Goal: Contribute content: Add original content to the website for others to see

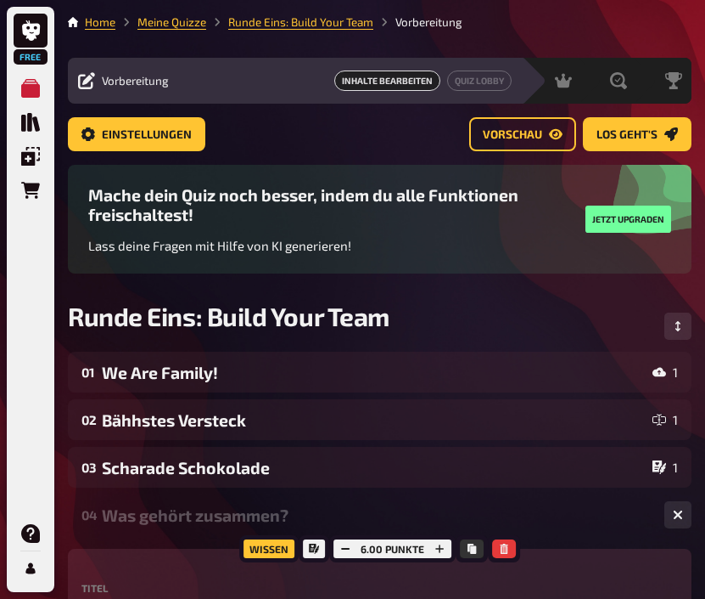
click at [177, 31] on li "Meine Quizze" at bounding box center [160, 22] width 91 height 17
click at [180, 22] on link "Meine Quizze" at bounding box center [172, 22] width 69 height 14
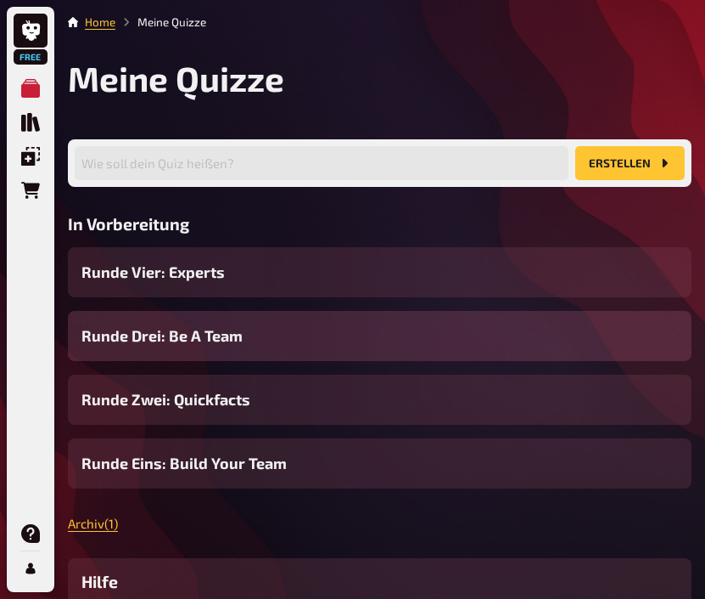
click at [268, 338] on div "Runde Drei: Be A Team" at bounding box center [380, 336] width 624 height 50
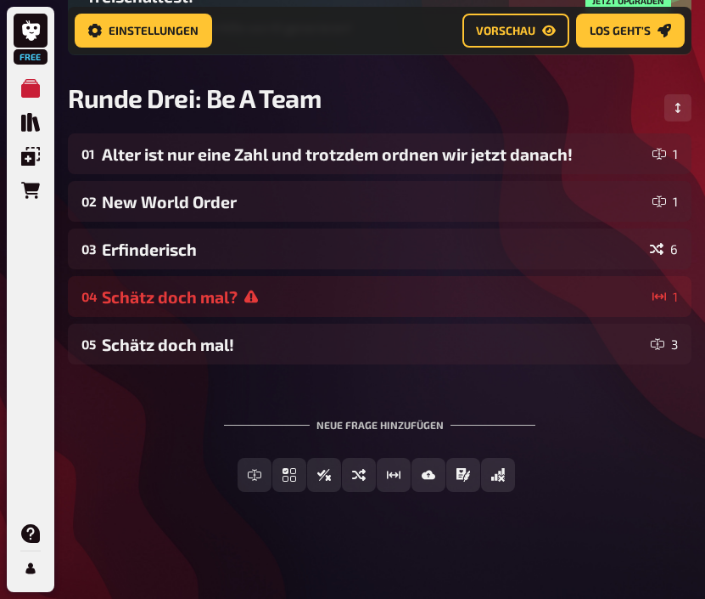
scroll to position [238, 0]
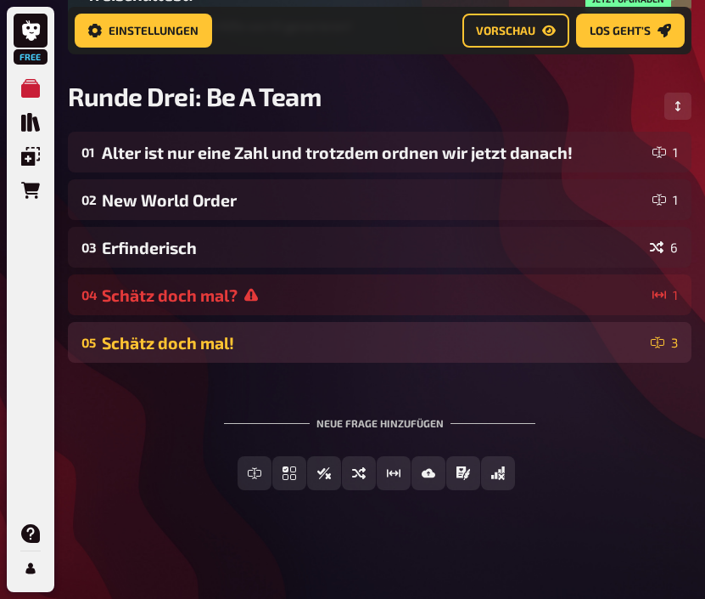
click at [283, 362] on div "05 Schätz doch mal! 3" at bounding box center [380, 342] width 624 height 41
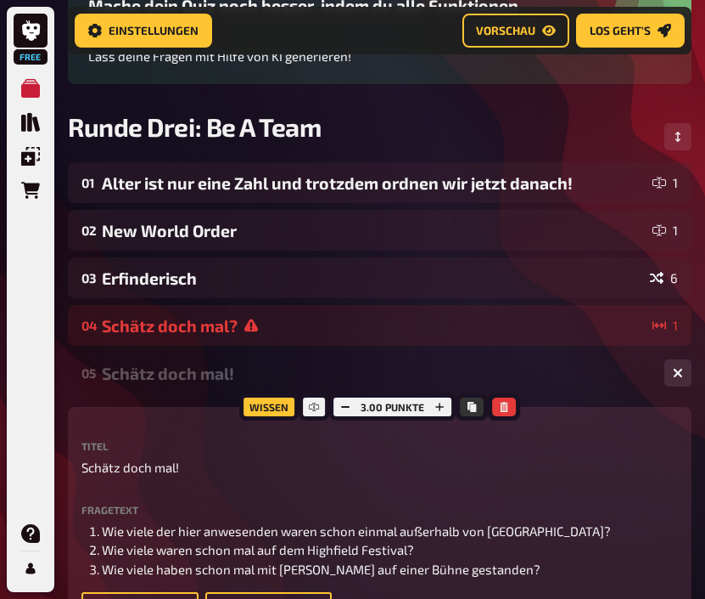
scroll to position [206, 0]
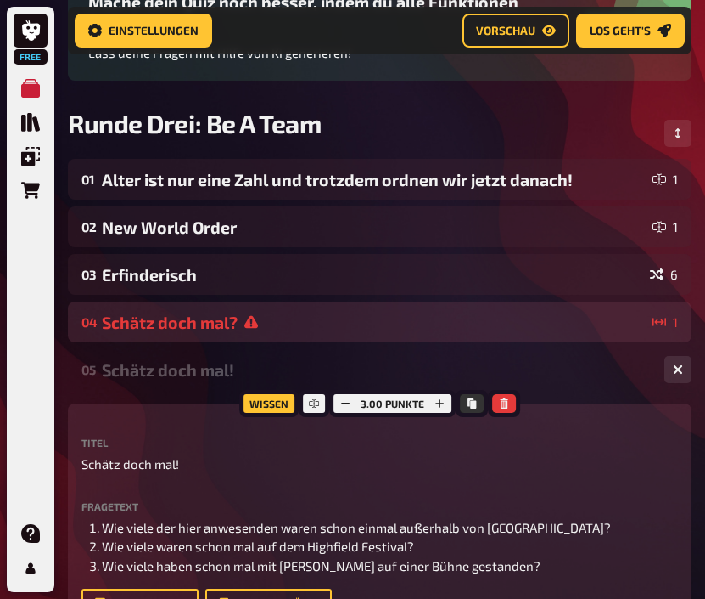
click at [567, 317] on div "Schätz doch mal?" at bounding box center [374, 322] width 544 height 20
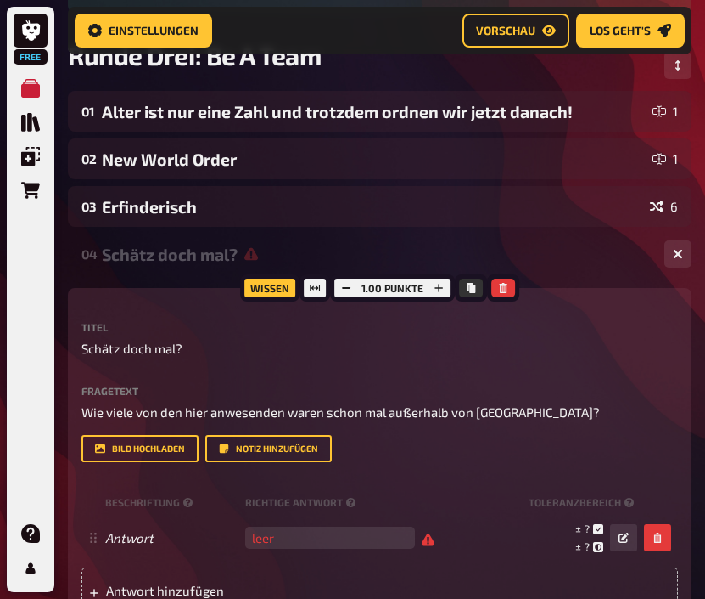
scroll to position [298, 0]
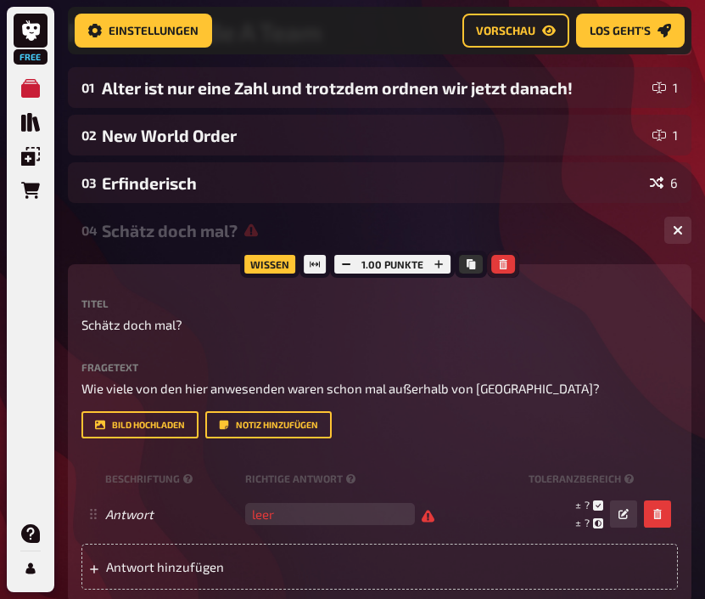
click at [510, 271] on button "button" at bounding box center [504, 264] width 24 height 19
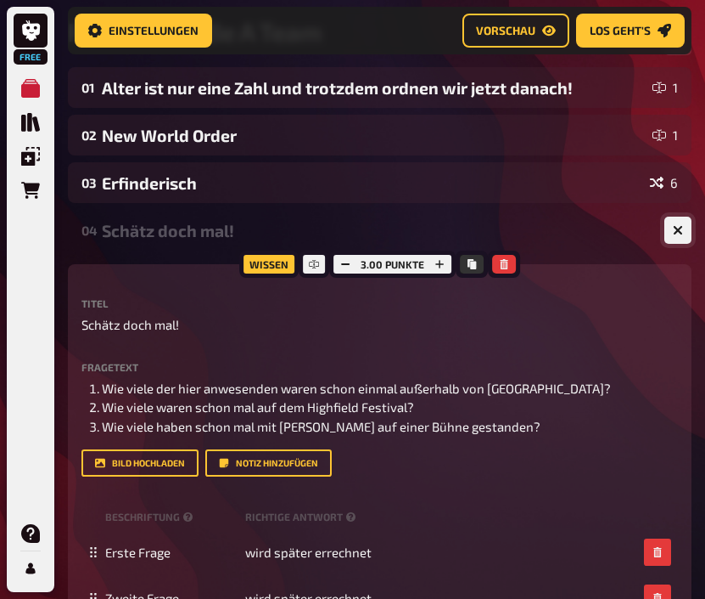
click at [682, 234] on icon "button" at bounding box center [678, 230] width 10 height 10
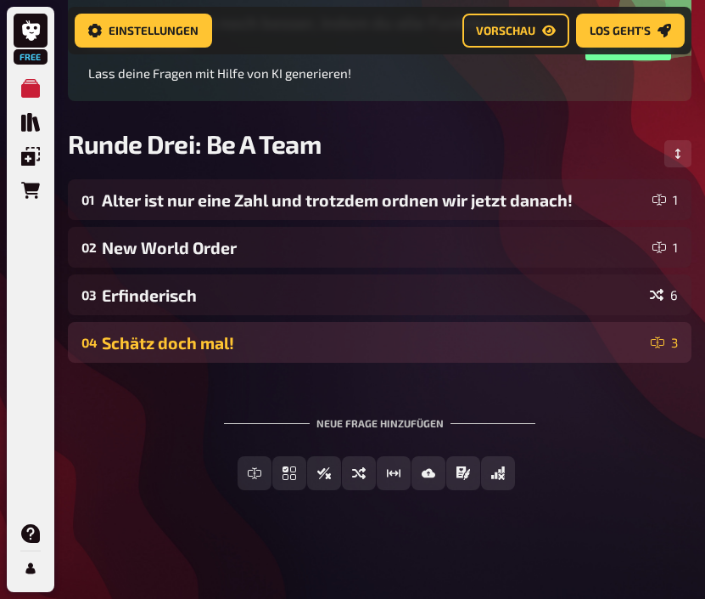
scroll to position [190, 0]
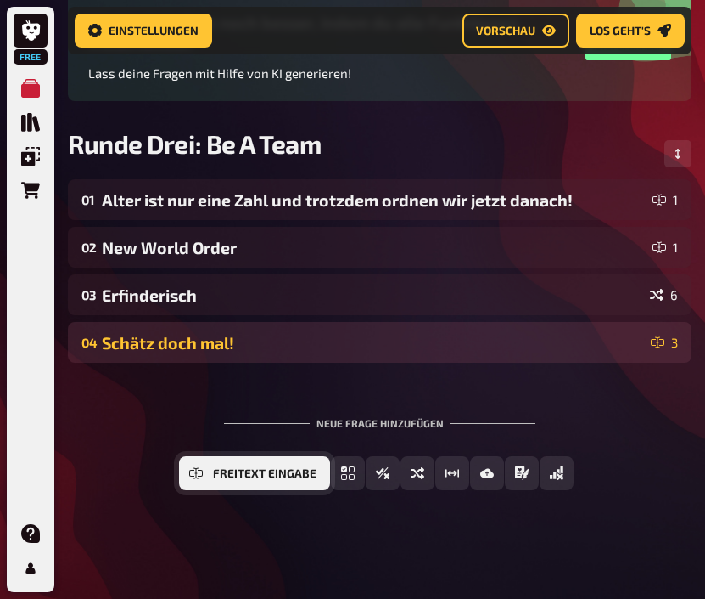
click at [211, 479] on button "Freitext Eingabe" at bounding box center [254, 473] width 151 height 34
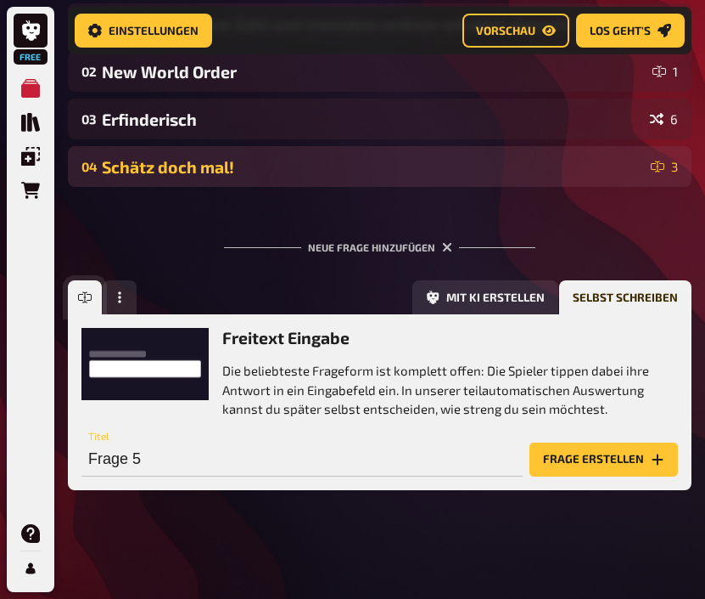
scroll to position [367, 0]
click at [226, 460] on input "Frage 5" at bounding box center [301, 459] width 441 height 34
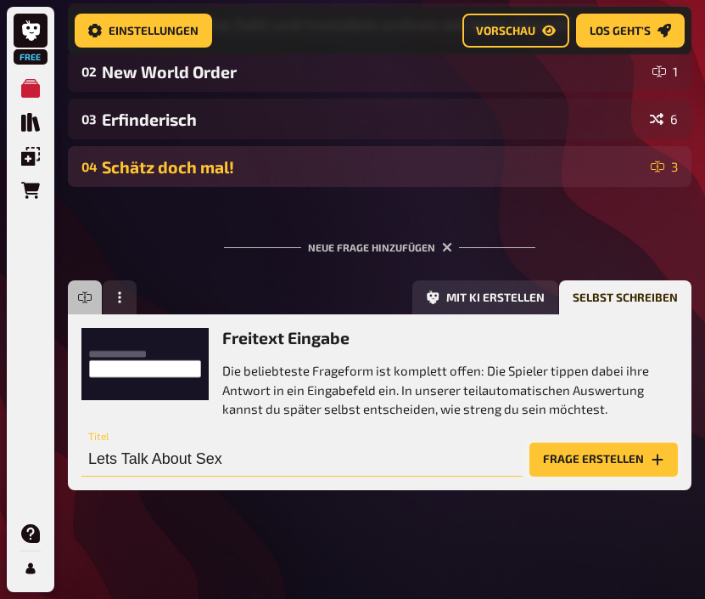
type input "Lets Talk About Sex"
click at [558, 462] on button "Frage erstellen" at bounding box center [604, 459] width 149 height 34
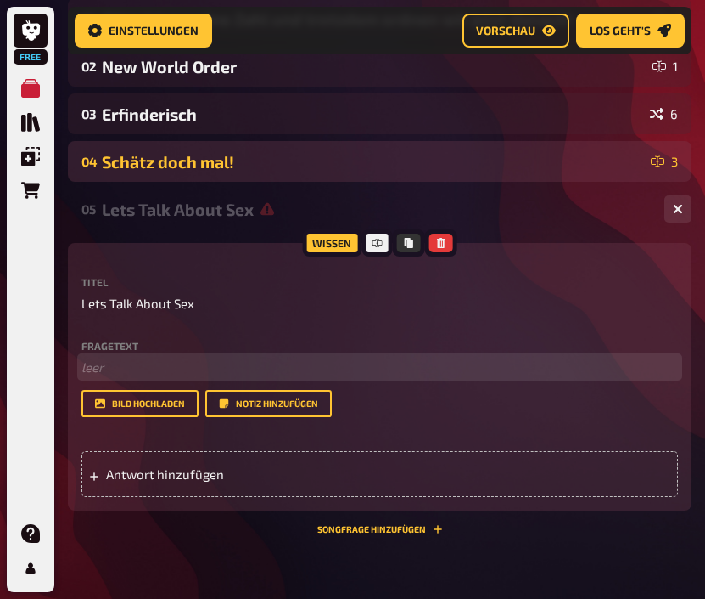
click at [110, 377] on p "﻿ leer" at bounding box center [379, 367] width 597 height 20
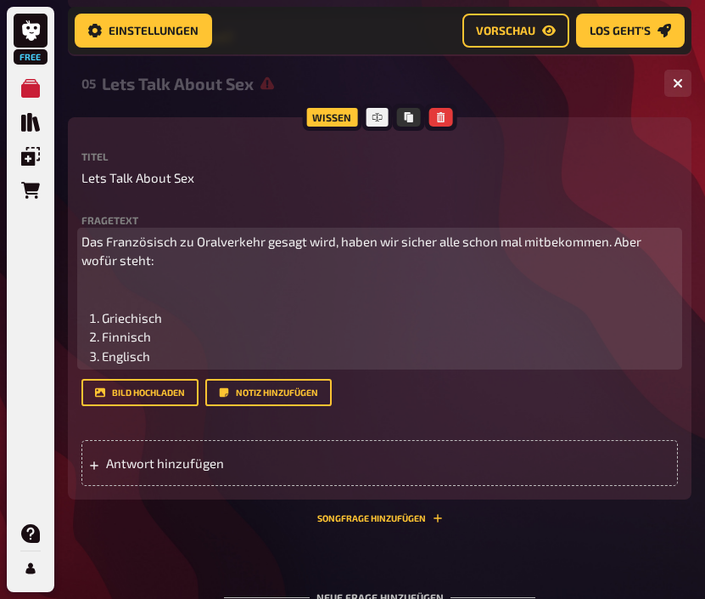
scroll to position [505, 0]
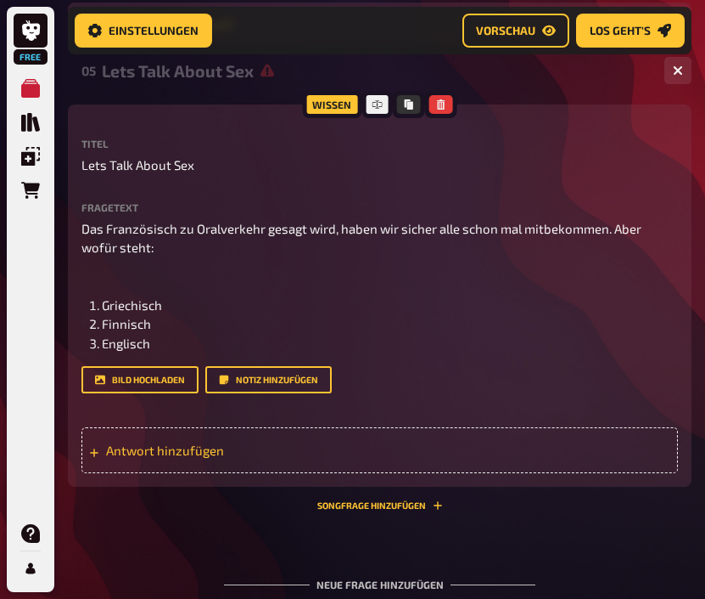
click at [211, 473] on div "Antwort hinzufügen" at bounding box center [379, 450] width 597 height 46
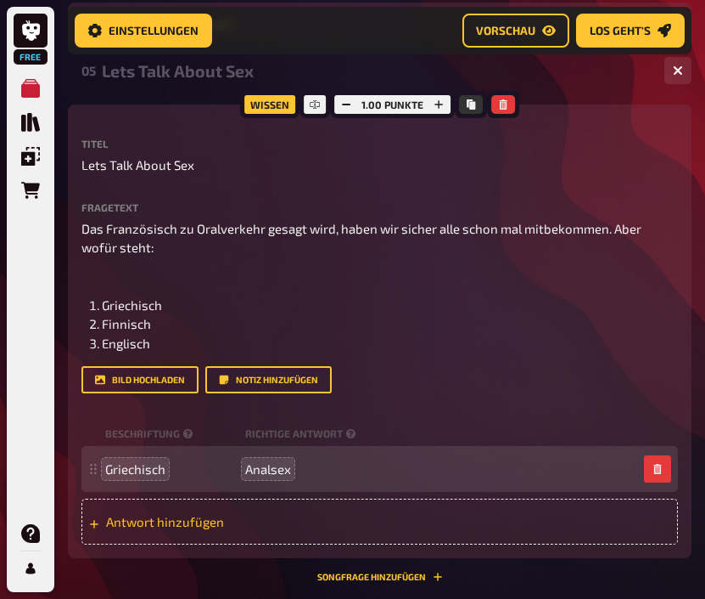
click at [149, 525] on span "Antwort hinzufügen" at bounding box center [193, 521] width 175 height 15
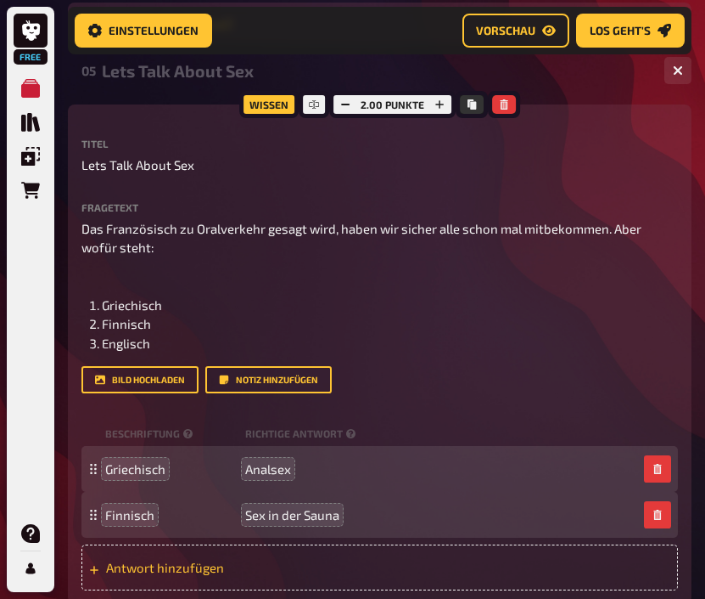
click at [135, 572] on span "Antwort hinzufügen" at bounding box center [193, 566] width 175 height 15
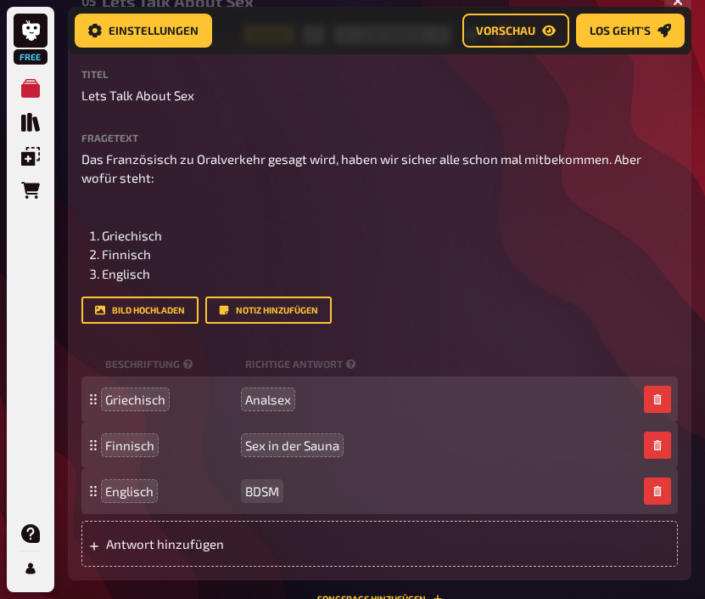
scroll to position [559, 0]
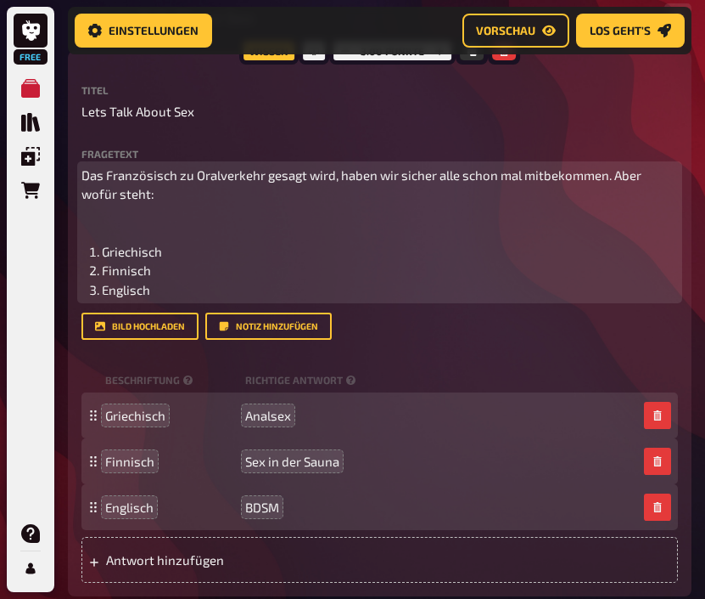
click at [403, 236] on p "﻿" at bounding box center [379, 226] width 597 height 20
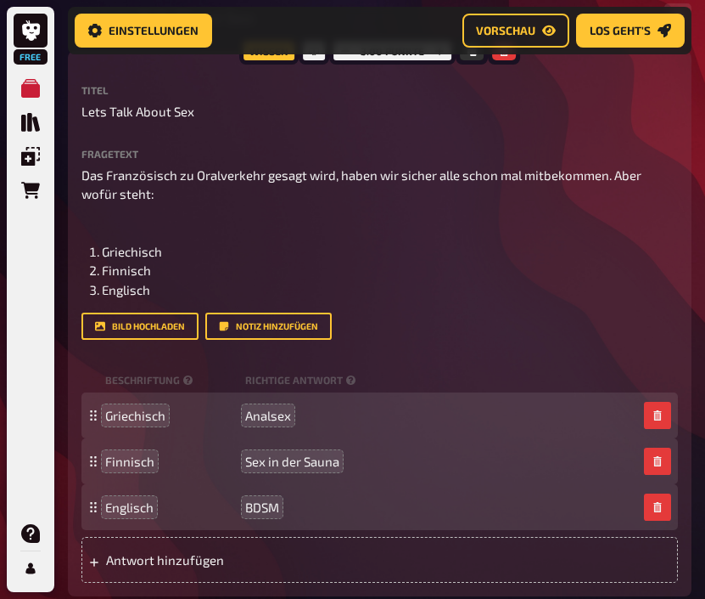
click at [443, 155] on label "Fragetext" at bounding box center [379, 154] width 597 height 10
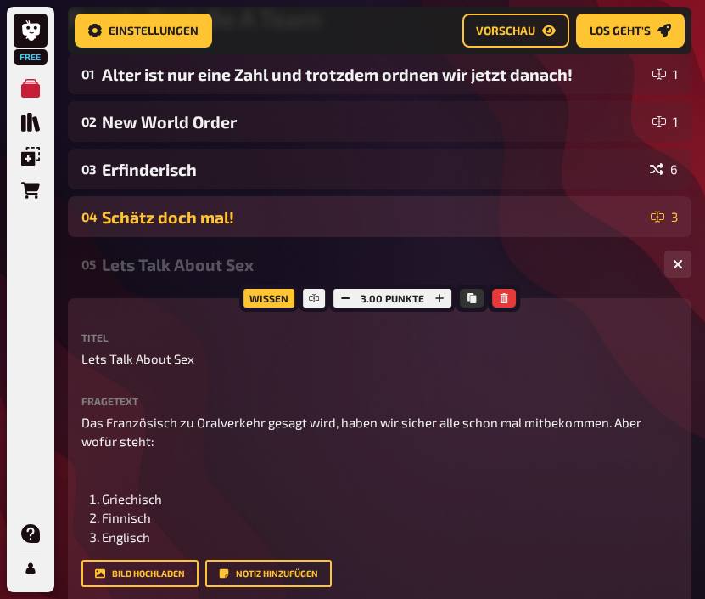
scroll to position [315, 0]
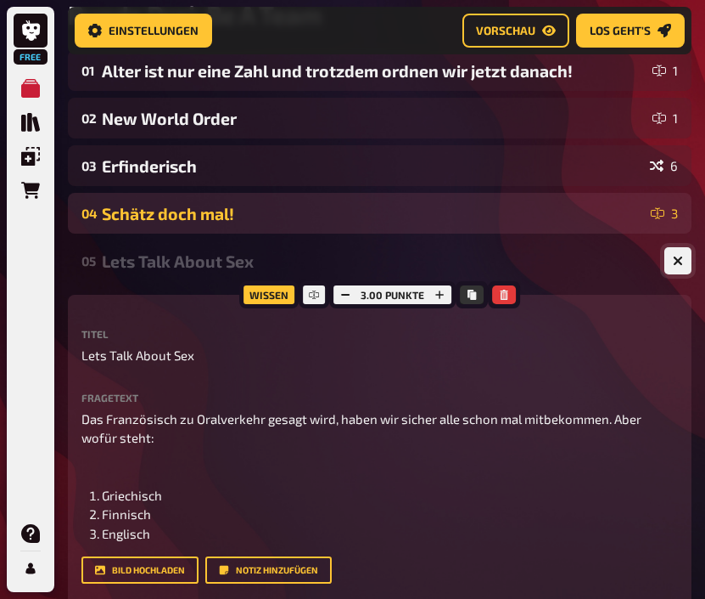
click at [677, 261] on icon "button" at bounding box center [678, 261] width 10 height 10
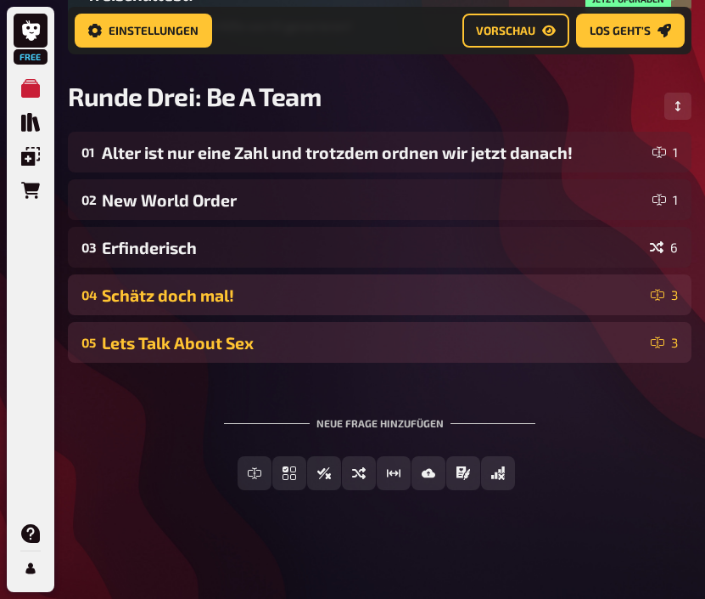
scroll to position [238, 0]
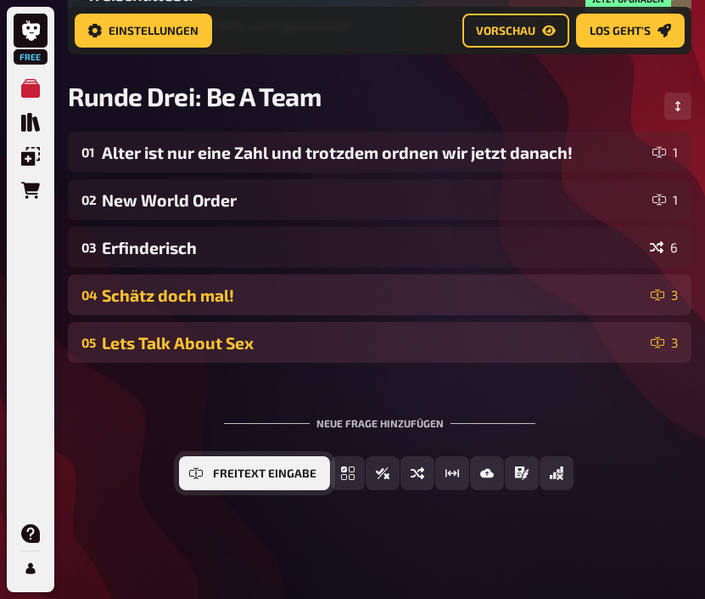
click at [207, 477] on button "Freitext Eingabe" at bounding box center [254, 473] width 151 height 34
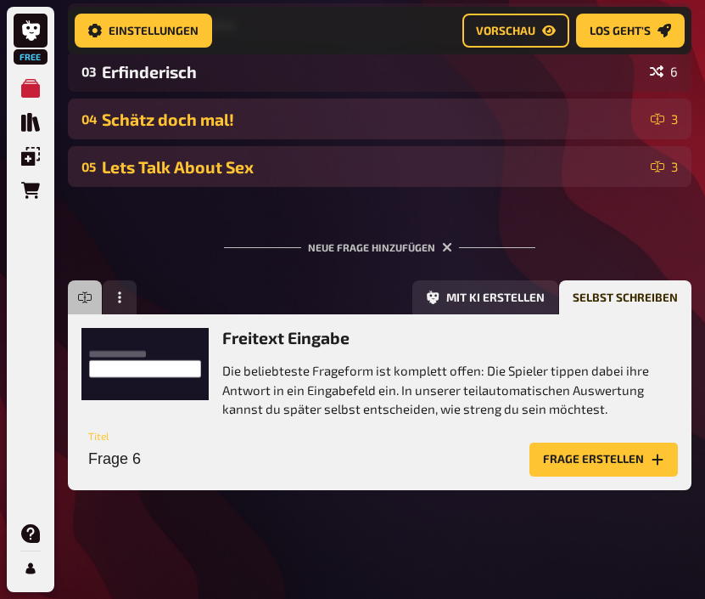
scroll to position [414, 0]
click at [166, 464] on input "Frage 6" at bounding box center [301, 459] width 441 height 34
type input "t"
type input "Taste Test"
click at [580, 454] on button "Frage erstellen" at bounding box center [604, 459] width 149 height 34
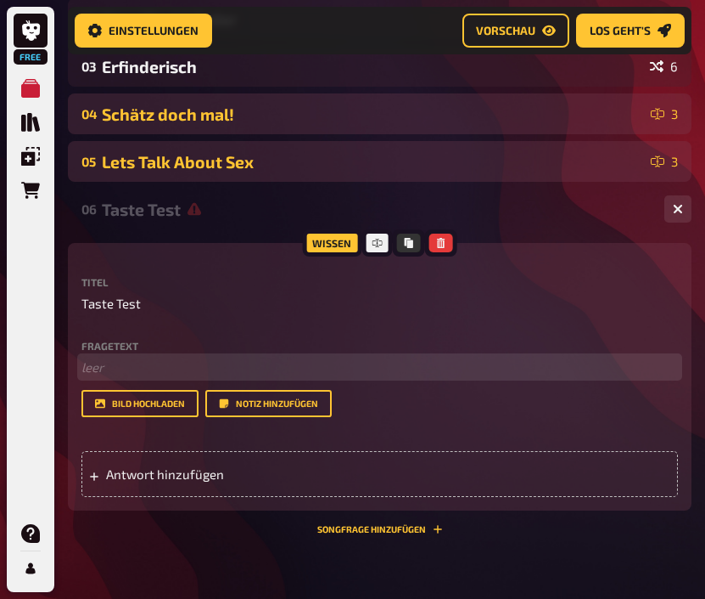
click at [125, 377] on p "﻿ leer" at bounding box center [379, 367] width 597 height 20
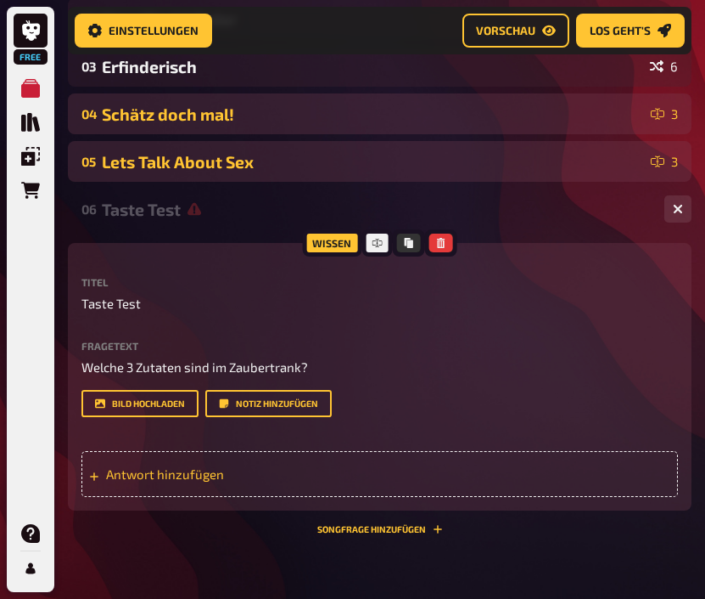
click at [132, 472] on span "Antwort hinzufügen" at bounding box center [193, 473] width 175 height 15
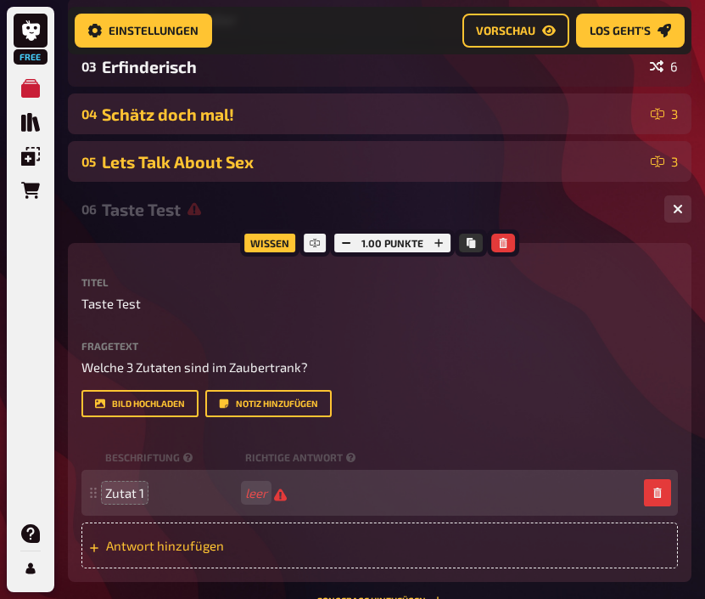
click at [138, 541] on span "Antwort hinzufügen" at bounding box center [193, 544] width 175 height 15
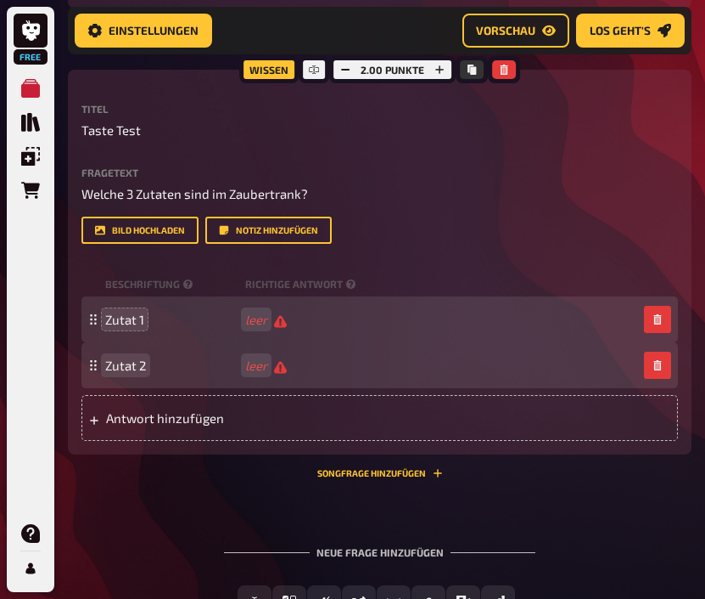
scroll to position [663, 0]
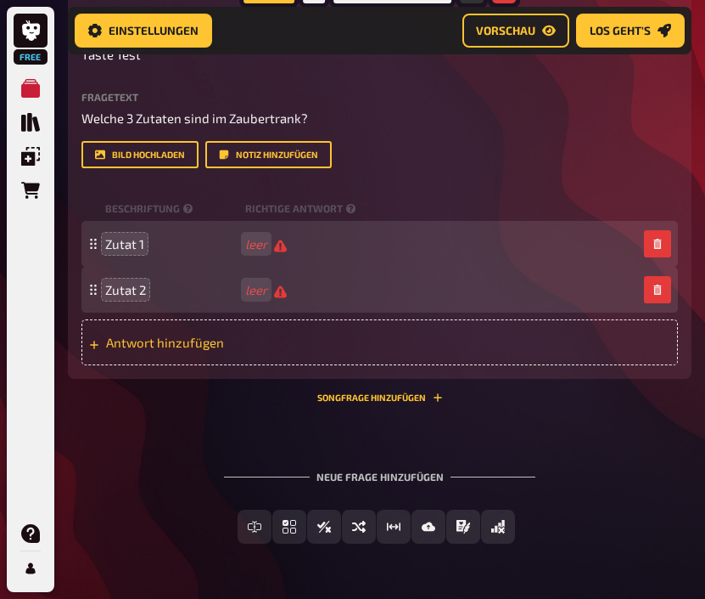
click at [156, 340] on span "Antwort hinzufügen" at bounding box center [193, 341] width 175 height 15
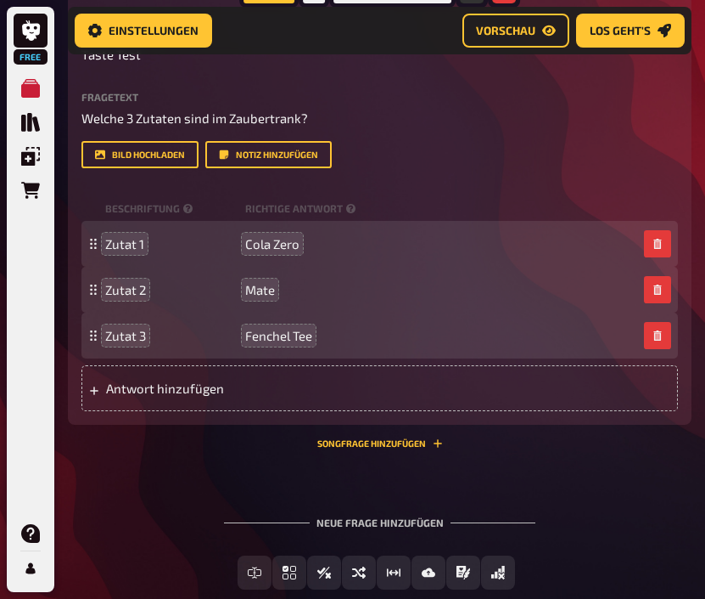
click at [256, 466] on div "01 Alter ist nur eine Zahl und trotzdem ordnen wir jetzt danach! 1 02 New World…" at bounding box center [380, 159] width 624 height 914
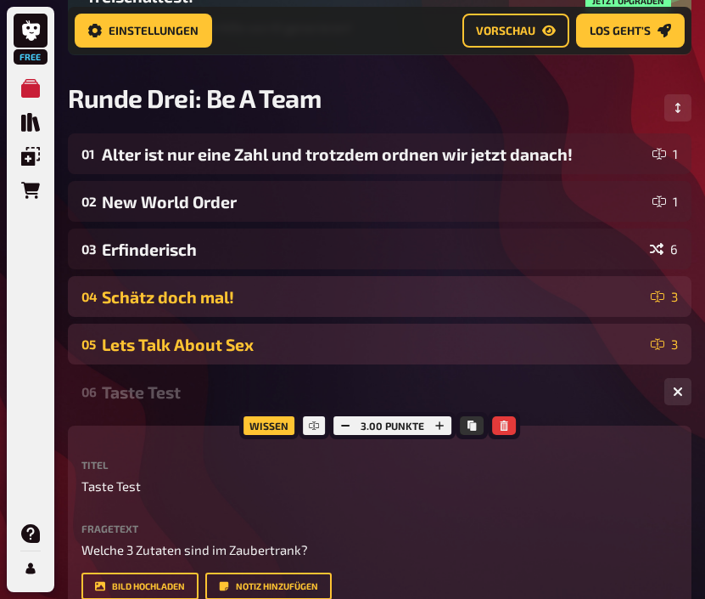
scroll to position [228, 0]
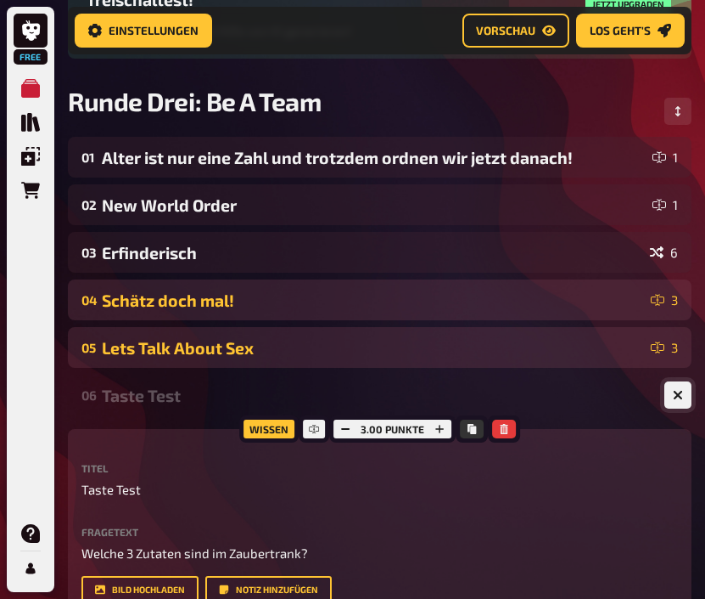
click at [677, 405] on button "button" at bounding box center [678, 394] width 27 height 27
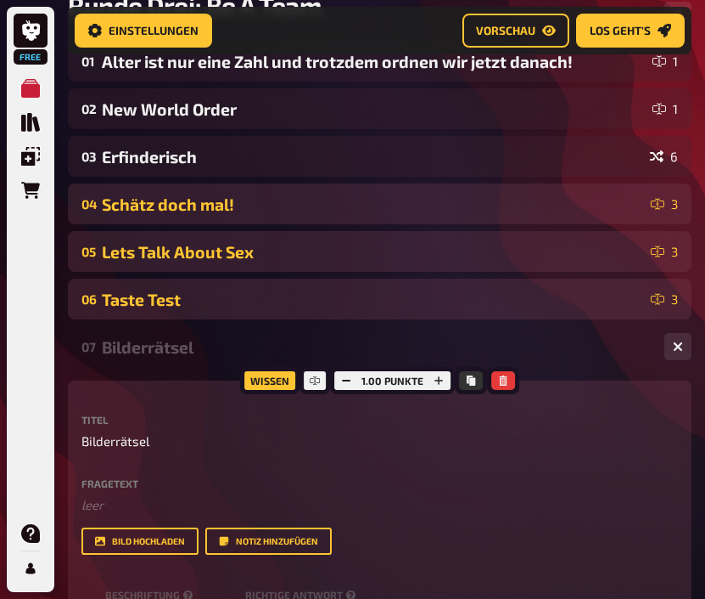
scroll to position [348, 0]
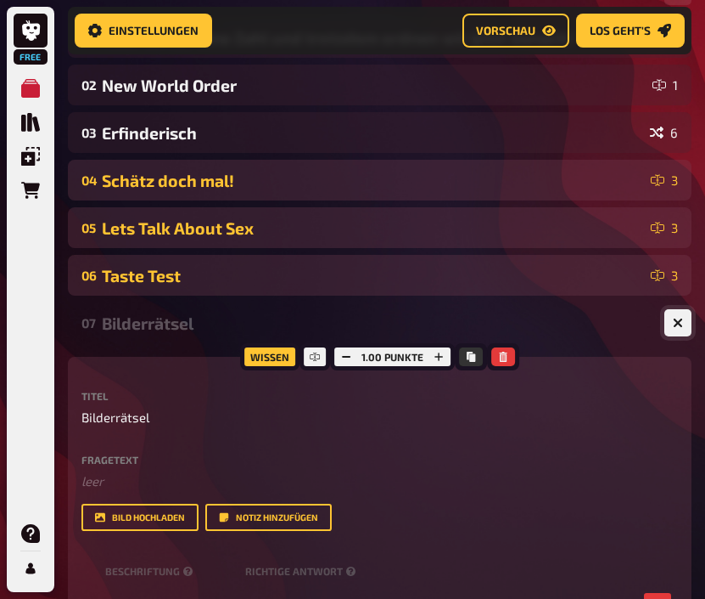
click at [679, 323] on icon "button" at bounding box center [678, 323] width 10 height 10
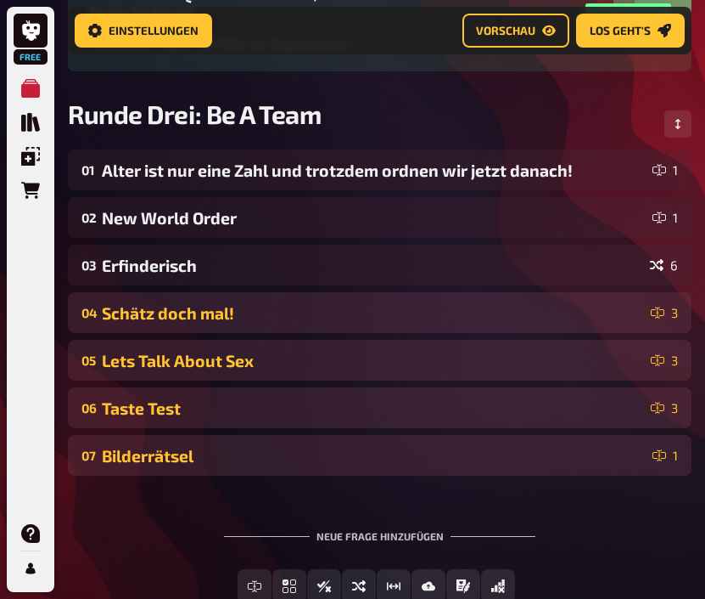
scroll to position [219, 0]
